Goal: Find specific page/section: Find specific page/section

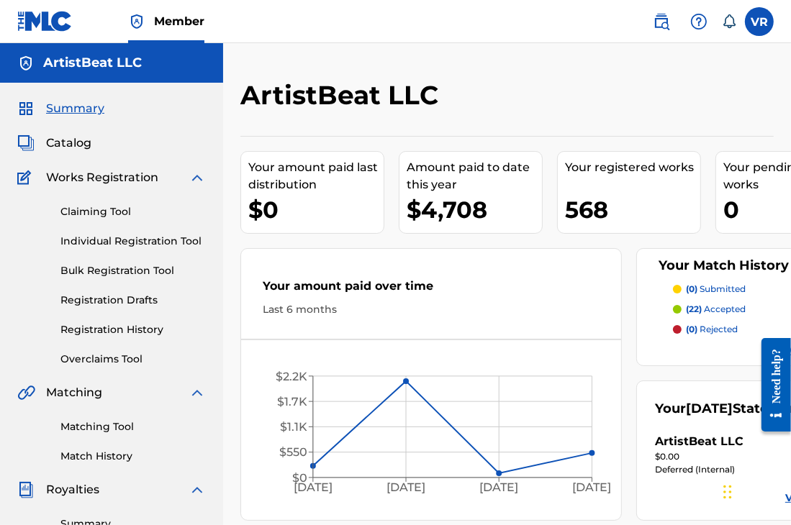
click at [463, 81] on div "ArtistBeat LLC" at bounding box center [445, 100] width 411 height 42
click at [516, 77] on div "ArtistBeat LLC Your amount paid last distribution $0 Amount paid to date this y…" at bounding box center [507, 433] width 568 height 780
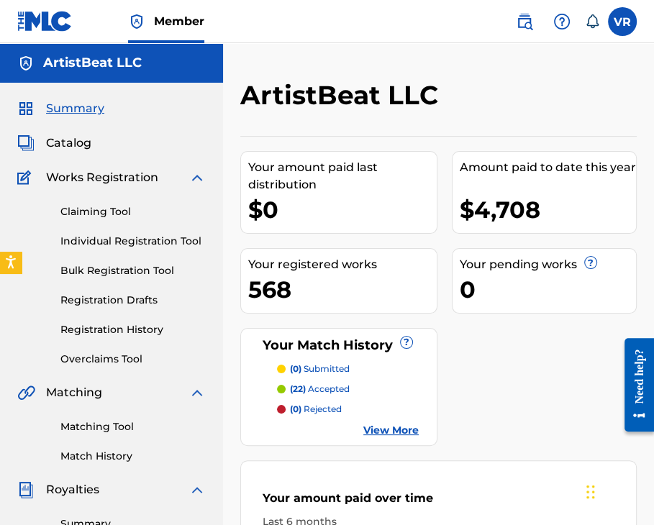
click at [80, 146] on span "Catalog" at bounding box center [68, 143] width 45 height 17
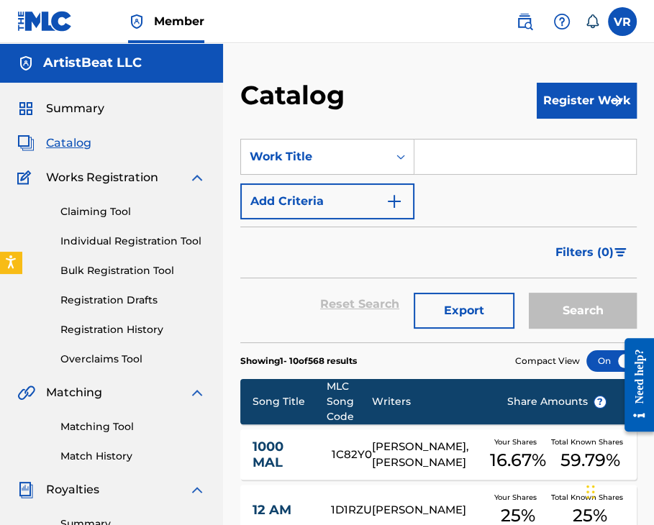
click at [58, 24] on img at bounding box center [44, 21] width 55 height 21
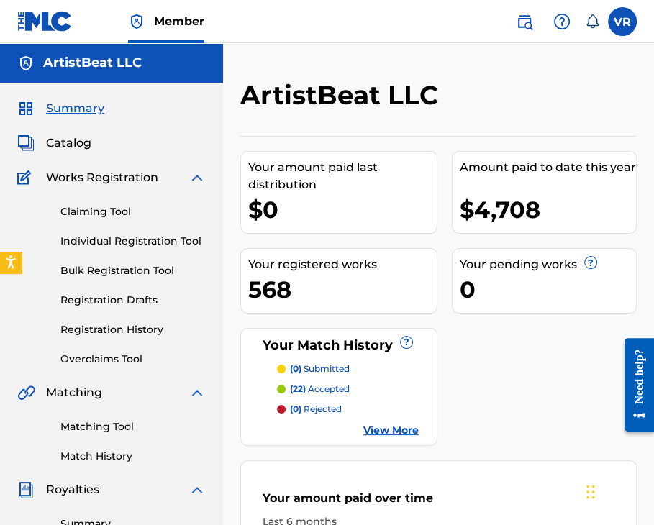
click at [232, 286] on div "ArtistBeat LLC Your amount paid last distribution $0 Amount paid to date this y…" at bounding box center [438, 490] width 431 height 823
